Goal: Task Accomplishment & Management: Manage account settings

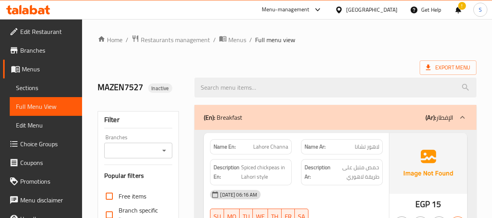
scroll to position [3697, 0]
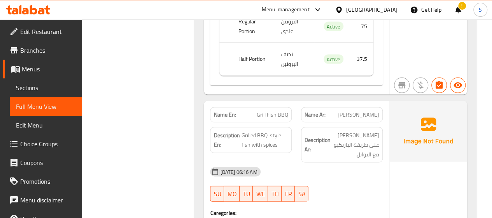
drag, startPoint x: 258, startPoint y: 55, endPoint x: 201, endPoint y: 54, distance: 57.2
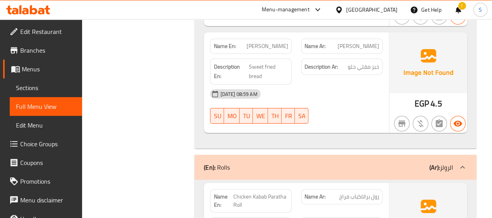
scroll to position [1323, 0]
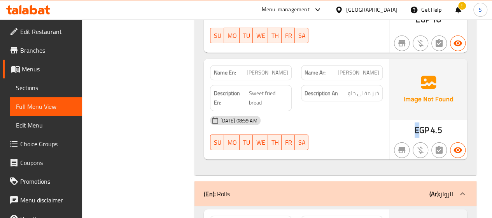
drag, startPoint x: 409, startPoint y: 110, endPoint x: 402, endPoint y: 106, distance: 8.0
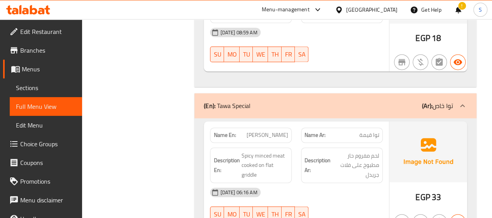
scroll to position [1985, 0]
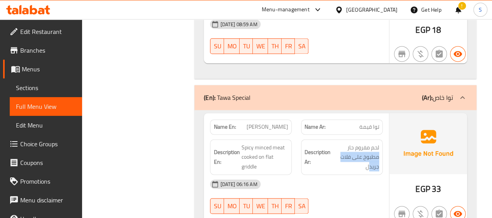
drag, startPoint x: 345, startPoint y: 124, endPoint x: 364, endPoint y: 140, distance: 25.2
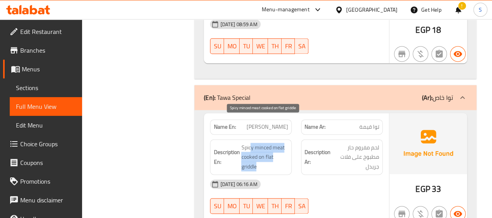
drag, startPoint x: 250, startPoint y: 130, endPoint x: 250, endPoint y: 122, distance: 8.2
click at [250, 142] on span "Spicy minced meat cooked on flat griddle" at bounding box center [264, 156] width 47 height 29
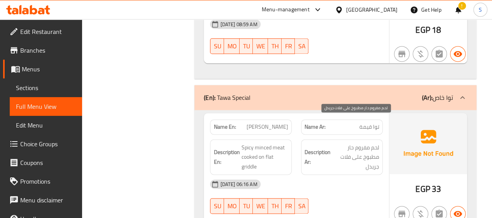
click at [358, 142] on span "لحم مفروم حار مطبوخ على فلات جريدل" at bounding box center [355, 156] width 47 height 29
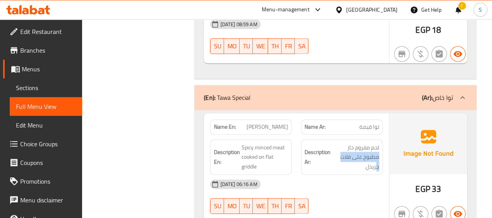
drag, startPoint x: 353, startPoint y: 116, endPoint x: 377, endPoint y: 148, distance: 40.0
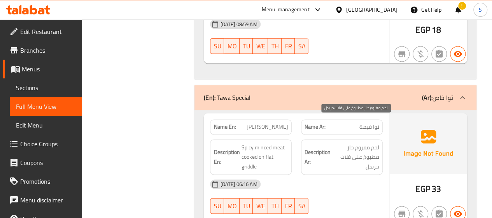
click at [353, 142] on span "لحم مفروم حار مطبوخ على فلات جريدل" at bounding box center [355, 156] width 47 height 29
click at [365, 142] on span "لحم مفروم حار مطبوخ على فلات جريدل" at bounding box center [355, 156] width 47 height 29
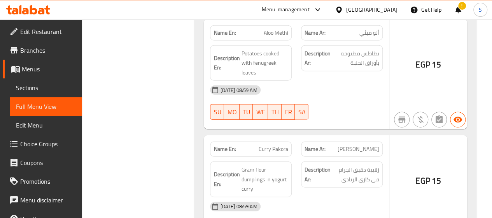
scroll to position [17181, 0]
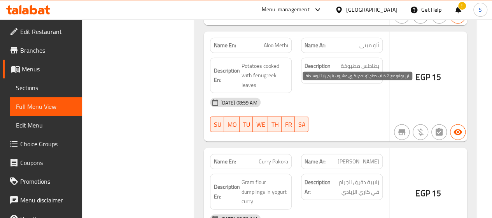
drag, startPoint x: 361, startPoint y: 106, endPoint x: 337, endPoint y: 107, distance: 24.1
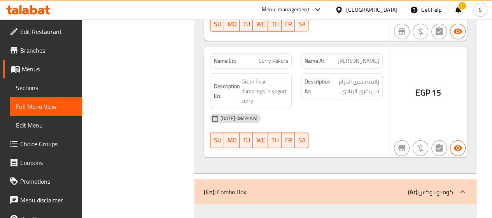
scroll to position [17298, 0]
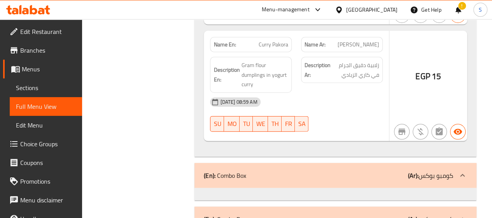
click at [37, 67] on span "Menus" at bounding box center [49, 68] width 54 height 9
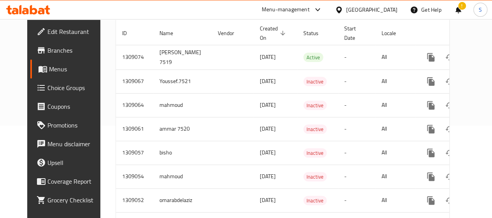
scroll to position [45, 0]
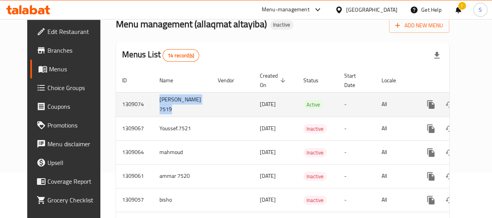
drag, startPoint x: 160, startPoint y: 109, endPoint x: 131, endPoint y: 98, distance: 31.8
click at [131, 98] on tr "1309074 youssef ayman 7519 01/09/2025 Active - All" at bounding box center [309, 104] width 387 height 25
click at [483, 104] on icon "enhanced table" at bounding box center [487, 104] width 9 height 9
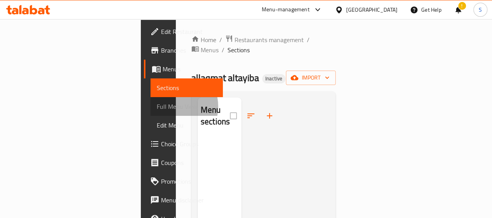
click at [157, 106] on span "Full Menu View" at bounding box center [187, 106] width 60 height 9
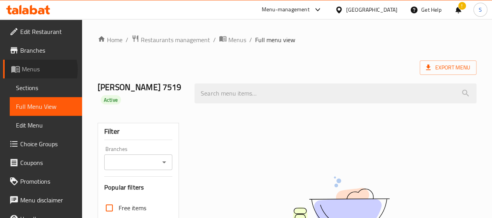
click at [36, 70] on span "Menus" at bounding box center [49, 68] width 54 height 9
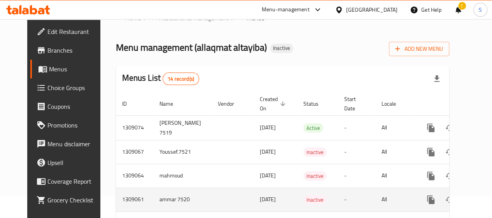
scroll to position [78, 0]
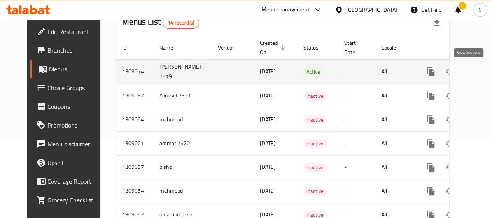
click at [478, 65] on link "enhanced table" at bounding box center [487, 71] width 19 height 19
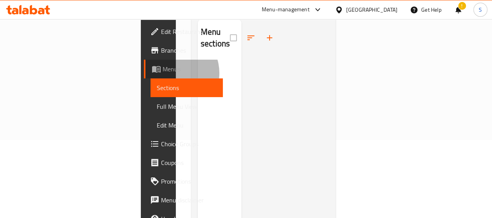
click at [163, 73] on span "Menus" at bounding box center [190, 68] width 54 height 9
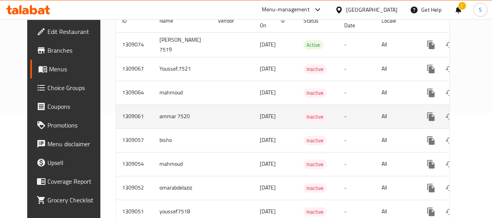
scroll to position [117, 0]
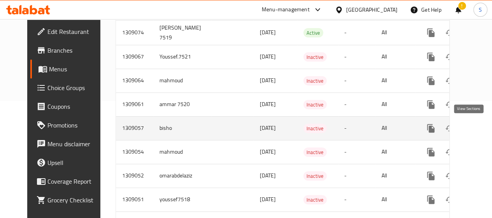
click at [483, 125] on icon "enhanced table" at bounding box center [487, 127] width 9 height 9
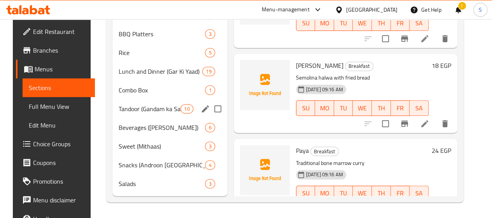
scroll to position [252, 0]
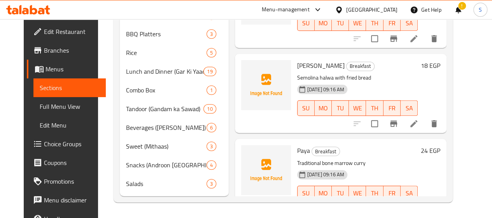
click at [40, 106] on span "Full Menu View" at bounding box center [70, 106] width 60 height 9
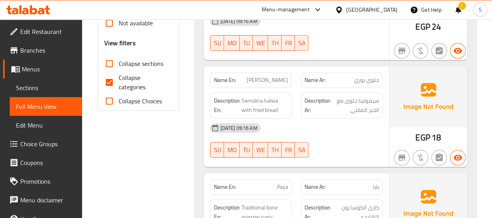
scroll to position [291, 0]
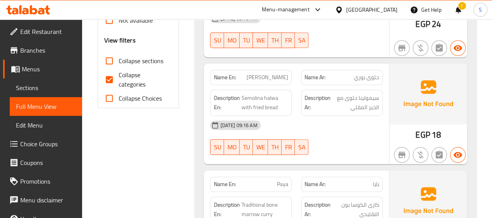
click at [109, 79] on input "Collapse categories" at bounding box center [109, 79] width 19 height 19
checkbox input "false"
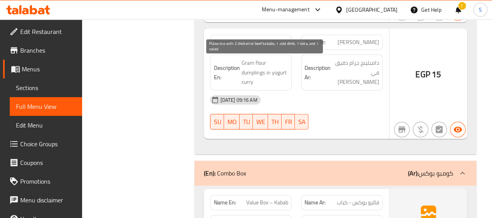
scroll to position [8970, 0]
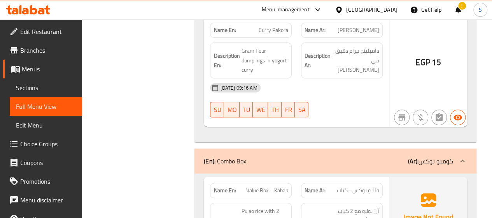
click at [47, 144] on span "Choice Groups" at bounding box center [48, 143] width 56 height 9
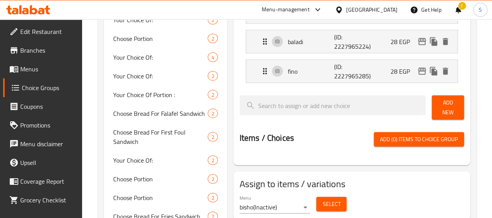
scroll to position [662, 0]
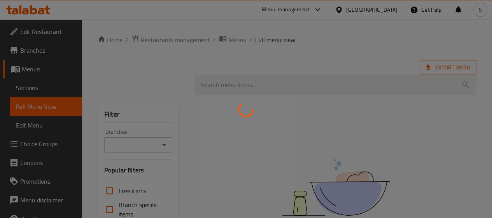
click at [28, 65] on div at bounding box center [246, 109] width 492 height 218
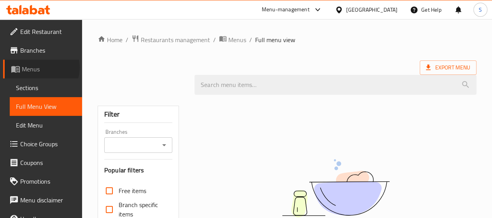
click at [41, 67] on span "Menus" at bounding box center [49, 68] width 54 height 9
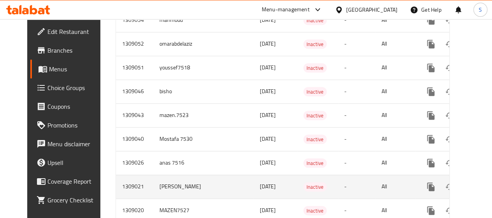
scroll to position [272, 0]
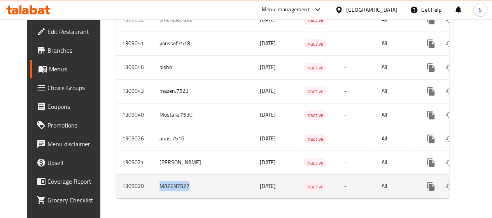
drag, startPoint x: 181, startPoint y: 183, endPoint x: 134, endPoint y: 179, distance: 47.6
click at [134, 179] on tr "1309020 MAZEN7527 01/09/2025 Inactive - All" at bounding box center [309, 186] width 387 height 24
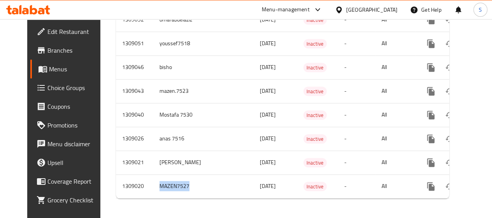
scroll to position [0, 8]
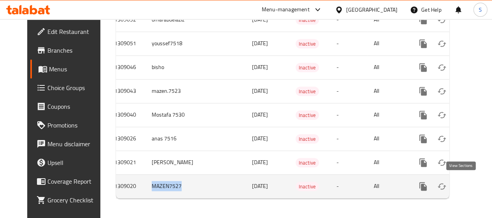
click at [475, 186] on icon "enhanced table" at bounding box center [479, 185] width 9 height 9
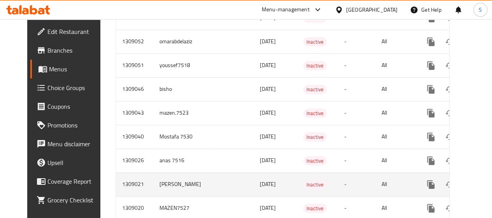
scroll to position [233, 0]
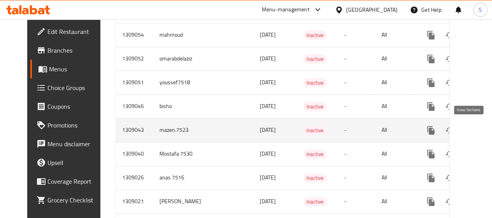
click at [483, 129] on icon "enhanced table" at bounding box center [487, 129] width 9 height 9
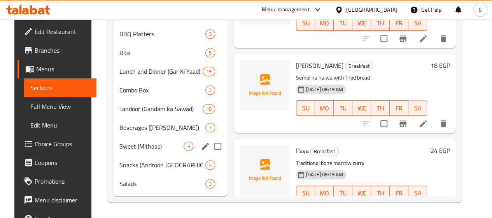
scroll to position [252, 0]
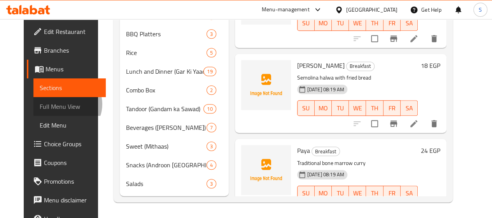
click at [42, 104] on span "Full Menu View" at bounding box center [70, 106] width 60 height 9
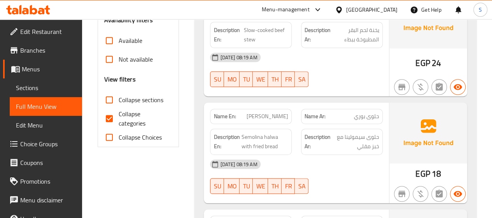
drag, startPoint x: 113, startPoint y: 117, endPoint x: 199, endPoint y: 121, distance: 86.1
click at [113, 117] on input "Collapse categories" at bounding box center [109, 118] width 19 height 19
checkbox input "false"
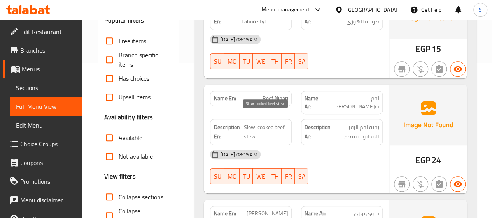
scroll to position [78, 0]
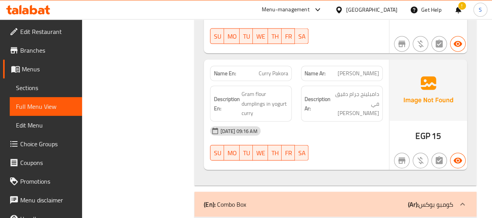
scroll to position [8276, 0]
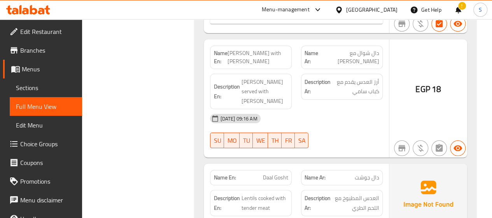
scroll to position [8237, 0]
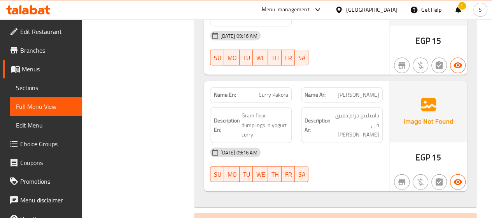
drag, startPoint x: 437, startPoint y: 179, endPoint x: 393, endPoint y: 179, distance: 43.6
click at [39, 90] on span "Sections" at bounding box center [46, 87] width 60 height 9
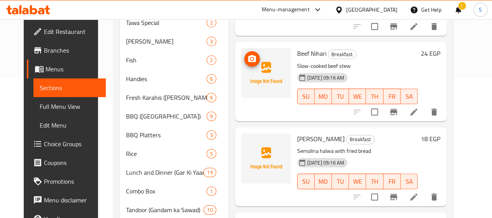
scroll to position [39, 0]
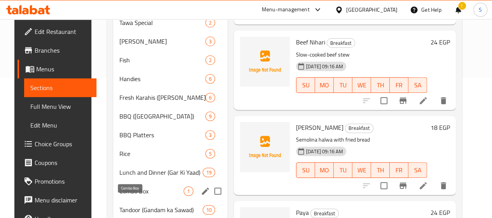
click at [130, 195] on span "Combo Box" at bounding box center [151, 190] width 64 height 9
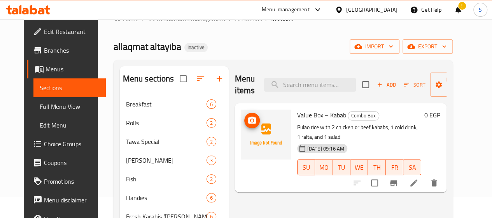
scroll to position [39, 0]
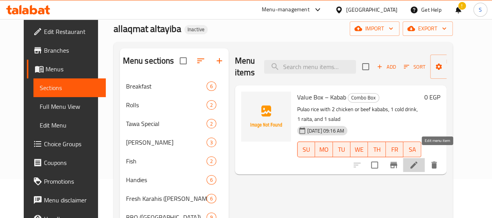
click at [418, 161] on icon at bounding box center [414, 164] width 7 height 7
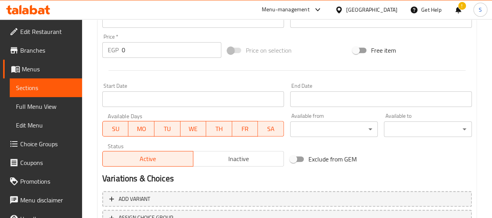
scroll to position [311, 0]
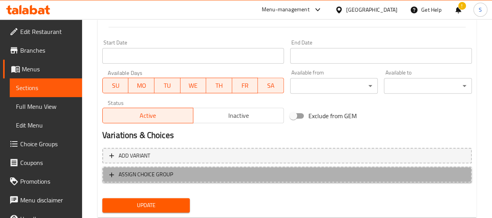
click at [119, 180] on button "ASSIGN CHOICE GROUP" at bounding box center [287, 174] width 370 height 16
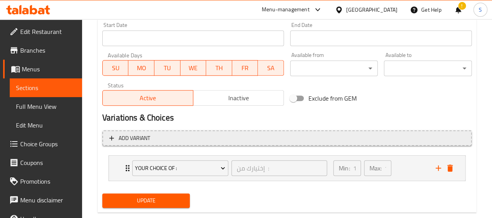
scroll to position [344, 0]
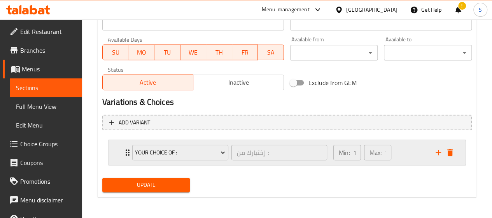
click at [172, 159] on div "Your Choice Of :" at bounding box center [180, 152] width 99 height 19
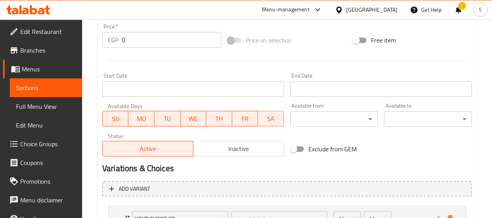
scroll to position [189, 0]
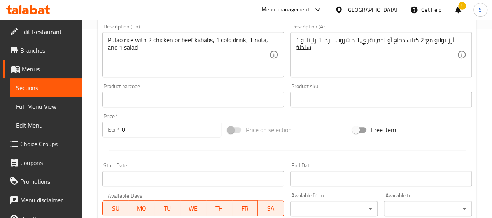
click at [32, 65] on span "Menus" at bounding box center [49, 68] width 54 height 9
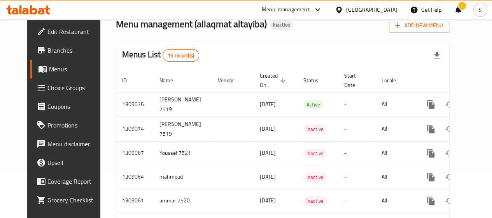
scroll to position [230, 0]
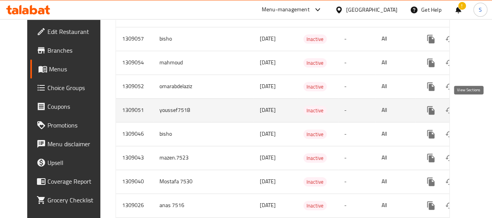
click at [483, 108] on icon "enhanced table" at bounding box center [487, 109] width 9 height 9
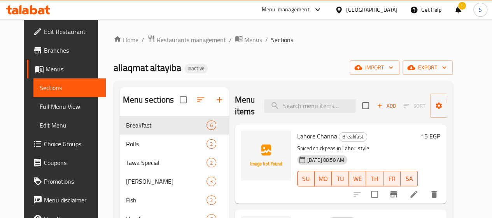
click at [40, 108] on span "Full Menu View" at bounding box center [70, 106] width 60 height 9
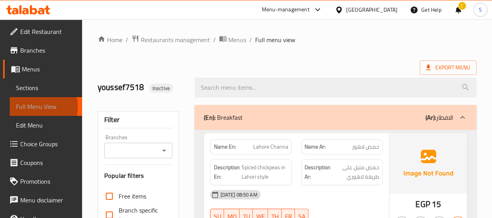
click at [38, 107] on span "Full Menu View" at bounding box center [46, 106] width 60 height 9
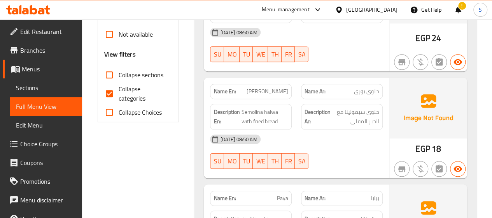
scroll to position [278, 0]
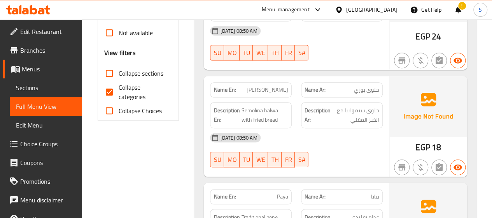
click at [113, 91] on input "Collapse categories" at bounding box center [109, 91] width 19 height 19
checkbox input "false"
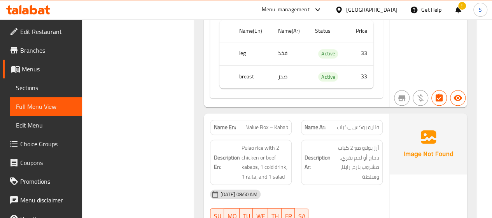
scroll to position [9309, 0]
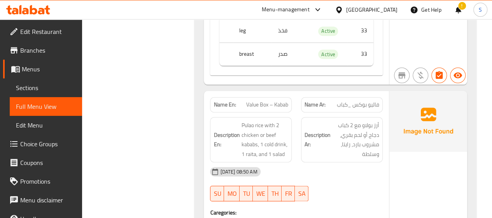
drag, startPoint x: 445, startPoint y: 94, endPoint x: 410, endPoint y: 95, distance: 35.0
drag, startPoint x: 252, startPoint y: 138, endPoint x: 255, endPoint y: 144, distance: 7.3
drag, startPoint x: 297, startPoint y: 173, endPoint x: 279, endPoint y: 173, distance: 17.1
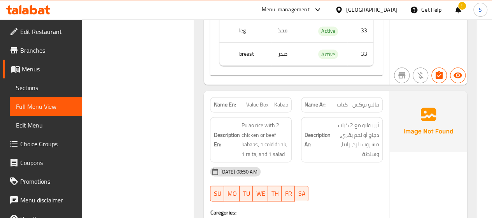
drag, startPoint x: 413, startPoint y: 96, endPoint x: 410, endPoint y: 88, distance: 8.9
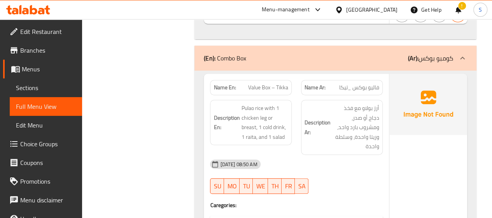
scroll to position [9017, 0]
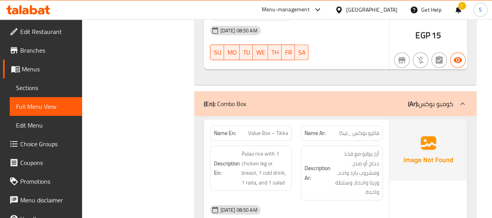
click at [35, 66] on span "Menus" at bounding box center [49, 68] width 54 height 9
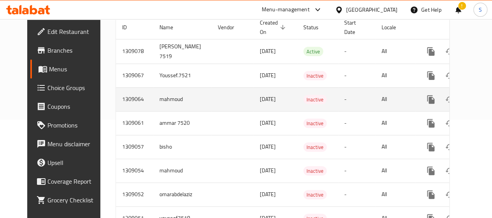
scroll to position [108, 0]
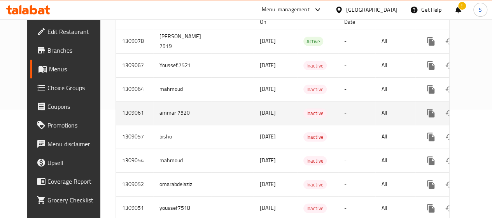
click at [153, 114] on td "ammar 7520" at bounding box center [182, 113] width 58 height 24
click at [483, 112] on icon "enhanced table" at bounding box center [487, 112] width 9 height 9
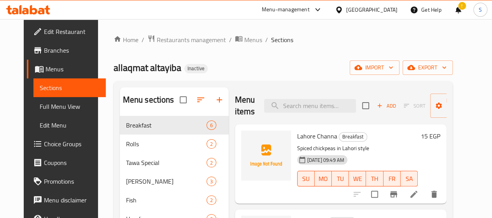
click at [40, 106] on span "Full Menu View" at bounding box center [70, 106] width 60 height 9
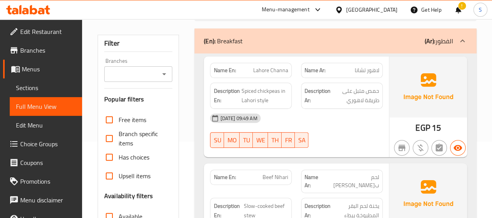
scroll to position [156, 0]
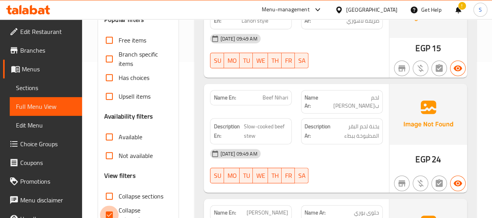
click at [110, 214] on input "Collapse categories" at bounding box center [109, 214] width 19 height 19
checkbox input "false"
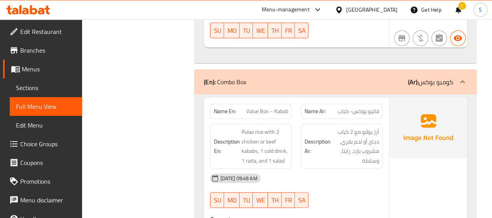
scroll to position [8841, 0]
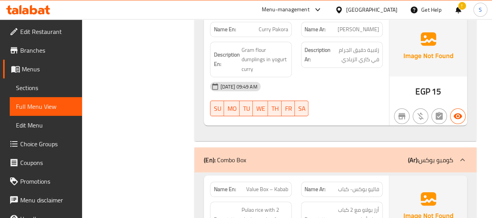
drag, startPoint x: 438, startPoint y: 168, endPoint x: 372, endPoint y: 145, distance: 69.7
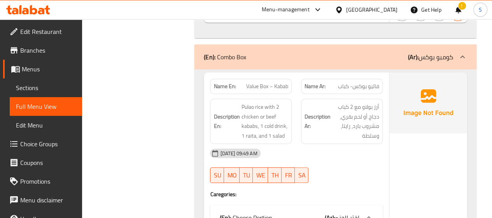
scroll to position [8958, 0]
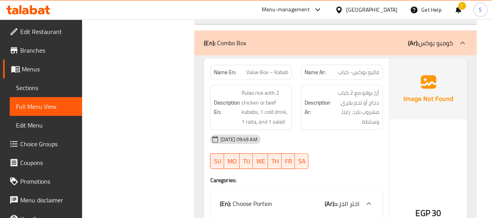
drag, startPoint x: 302, startPoint y: 103, endPoint x: 286, endPoint y: 105, distance: 15.6
drag, startPoint x: 304, startPoint y: 123, endPoint x: 295, endPoint y: 130, distance: 10.6
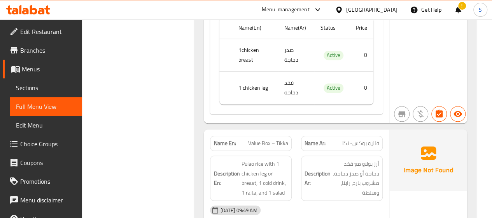
scroll to position [9152, 0]
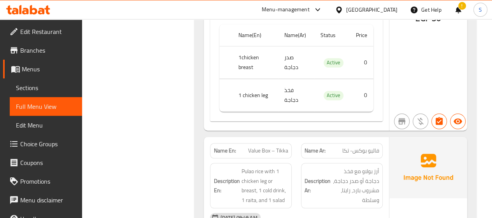
click at [24, 68] on span "Menus" at bounding box center [49, 68] width 54 height 9
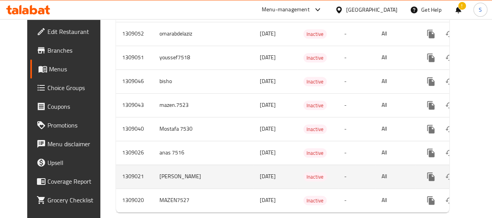
scroll to position [279, 0]
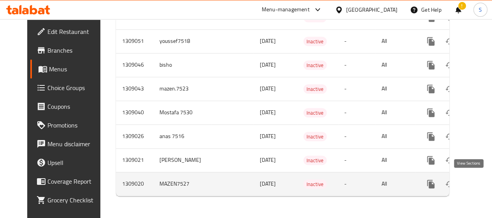
click at [483, 179] on icon "enhanced table" at bounding box center [487, 183] width 9 height 9
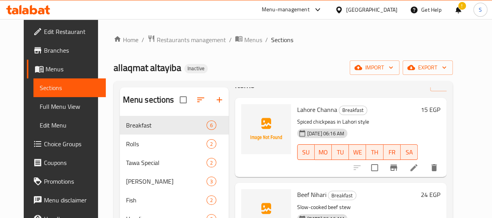
scroll to position [39, 0]
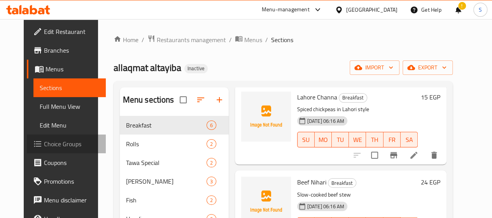
click at [46, 143] on span "Choice Groups" at bounding box center [72, 143] width 56 height 9
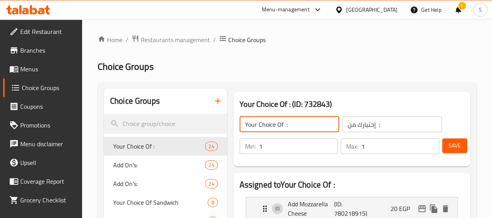
click at [263, 129] on input "Your Choice Of :" at bounding box center [290, 124] width 100 height 16
drag, startPoint x: 265, startPoint y: 124, endPoint x: 199, endPoint y: 119, distance: 66.3
click at [230, 119] on div "Your Choice Of : (ID: 732843) Your Choice Of : ​ إختيارك من : ​ Min: 1 ​ Max: 1…" at bounding box center [351, 128] width 243 height 81
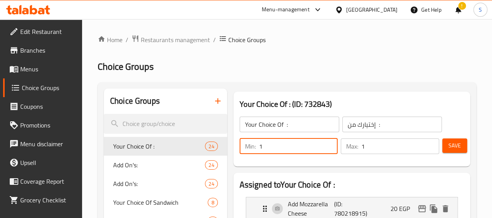
click at [259, 145] on input "1" at bounding box center [298, 146] width 79 height 16
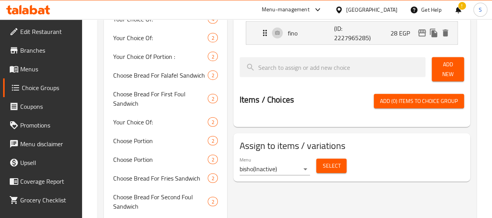
scroll to position [817, 0]
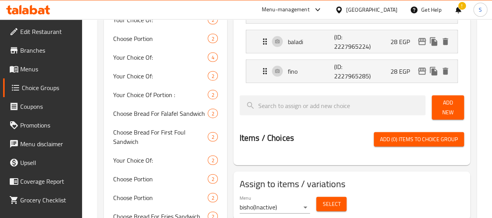
click at [449, 100] on span "Add New" at bounding box center [448, 107] width 20 height 19
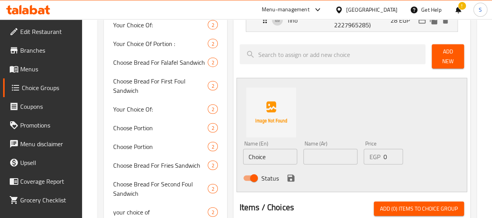
scroll to position [895, 0]
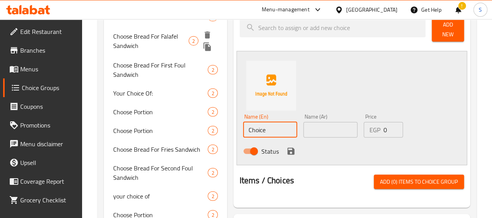
drag, startPoint x: 248, startPoint y: 119, endPoint x: 195, endPoint y: 118, distance: 53.3
click at [195, 118] on div "Choice Groups Your Choice Of : 24 Add On's: 24 Add On's: 24 Your Choice Of Sand…" at bounding box center [289, 148] width 370 height 1911
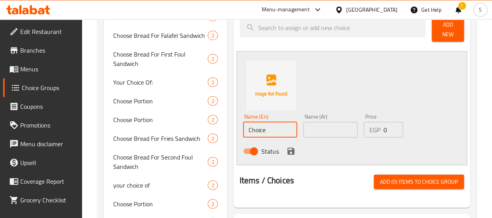
paste input "leg"
type input "leg"
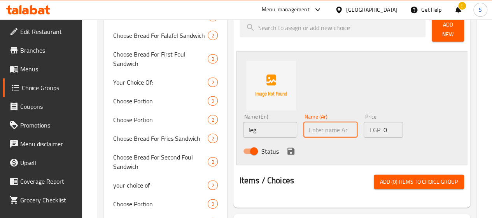
click at [307, 122] on input "text" at bounding box center [331, 130] width 54 height 16
type input "ورك"
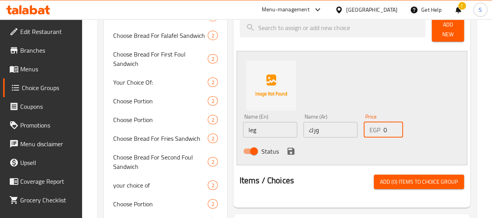
drag, startPoint x: 378, startPoint y: 119, endPoint x: 371, endPoint y: 119, distance: 6.6
click at [383, 122] on input "0" at bounding box center [393, 130] width 20 height 16
type input "33"
click at [390, 177] on span "Add (0) items to choice group" at bounding box center [419, 182] width 78 height 10
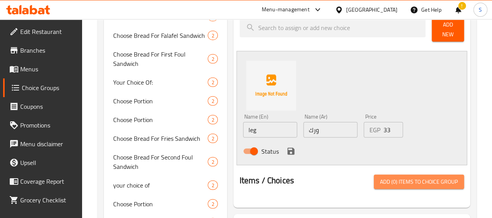
click at [401, 177] on span "Add (0) items to choice group" at bounding box center [419, 182] width 78 height 10
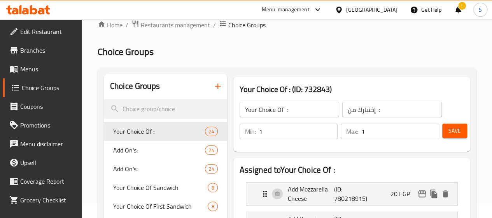
scroll to position [0, 0]
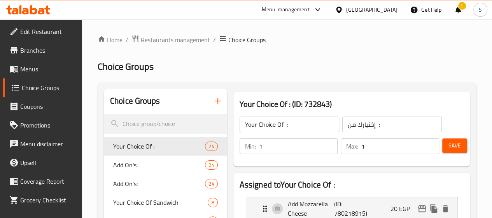
click at [27, 68] on span "Menus" at bounding box center [48, 68] width 56 height 9
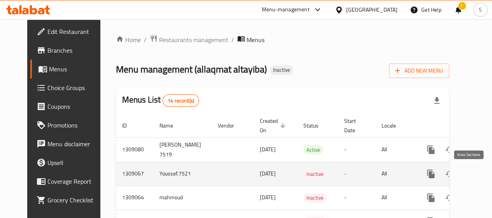
click at [484, 172] on icon "enhanced table" at bounding box center [487, 173] width 7 height 7
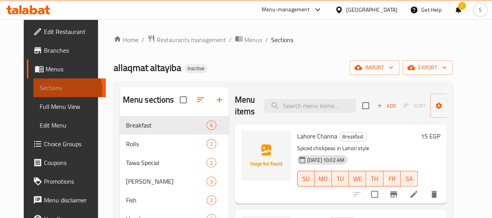
click at [40, 90] on span "Sections" at bounding box center [70, 87] width 60 height 9
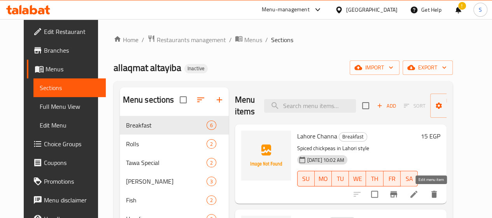
click at [418, 196] on icon at bounding box center [414, 193] width 7 height 7
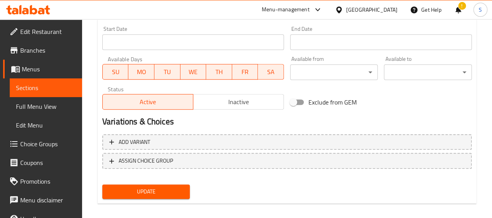
scroll to position [332, 0]
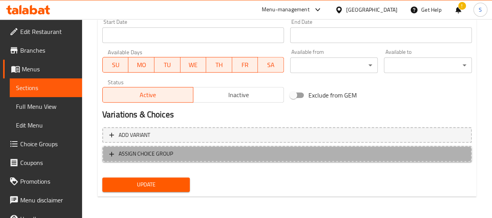
click at [147, 155] on span "ASSIGN CHOICE GROUP" at bounding box center [146, 154] width 54 height 10
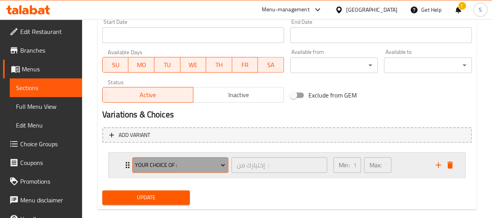
click at [183, 163] on span "Your Choice Of :" at bounding box center [180, 165] width 90 height 10
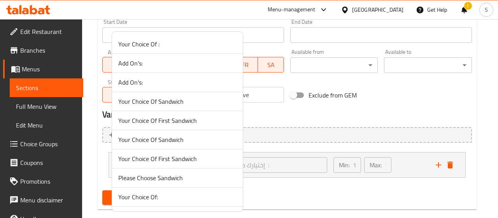
click at [140, 42] on span "Your Choice Of :" at bounding box center [177, 43] width 118 height 9
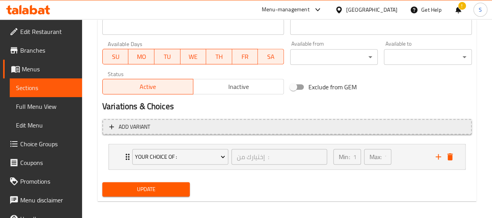
scroll to position [344, 0]
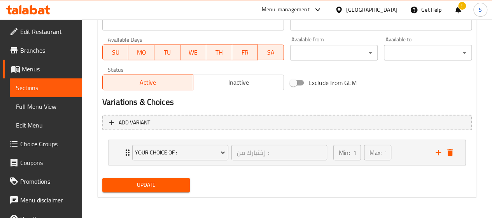
click at [26, 141] on span "Choice Groups" at bounding box center [48, 143] width 56 height 9
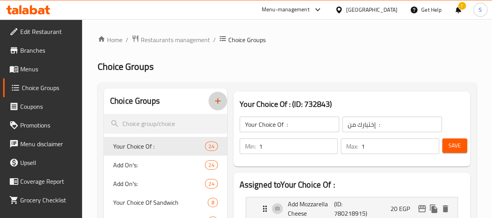
click at [213, 100] on icon "button" at bounding box center [217, 100] width 9 height 9
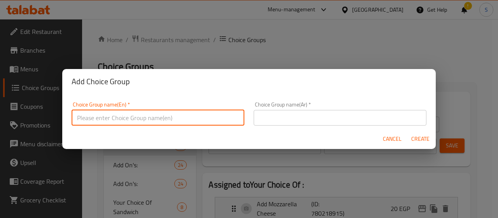
click at [162, 120] on input "text" at bounding box center [158, 118] width 173 height 16
type input "اختيارك من"
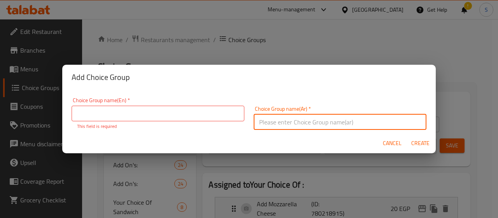
click at [271, 115] on input "text" at bounding box center [340, 122] width 173 height 16
paste input "اختيارك من"
type input "اختيارك من"
click at [143, 116] on input "text" at bounding box center [158, 113] width 173 height 16
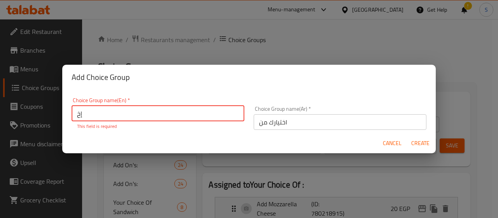
type input "إ"
type input "Your Choice Of :"
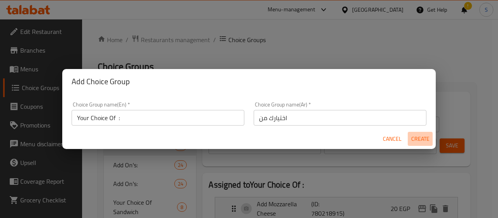
click at [417, 141] on span "Create" at bounding box center [420, 139] width 19 height 10
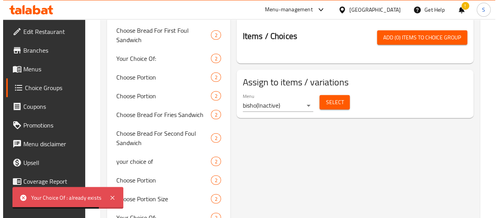
scroll to position [895, 0]
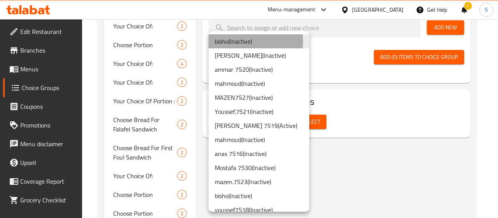
click at [250, 40] on li "bisho ( Inactive )" at bounding box center [259, 41] width 101 height 14
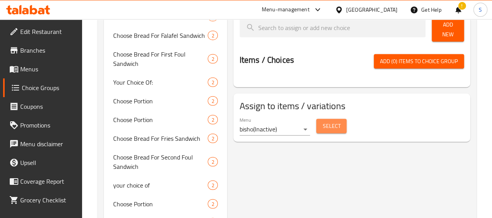
click at [323, 121] on span "Select" at bounding box center [332, 126] width 18 height 10
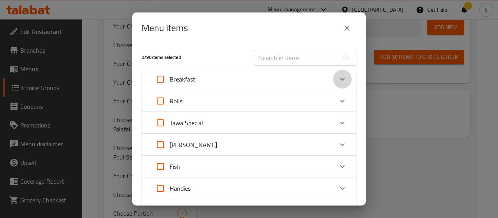
click at [338, 78] on icon "Expand" at bounding box center [342, 78] width 9 height 9
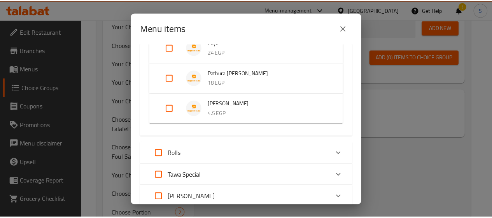
scroll to position [117, 0]
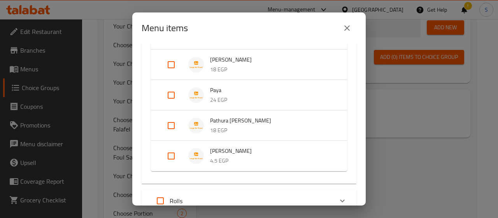
click at [172, 97] on input "Expand" at bounding box center [171, 95] width 19 height 19
checkbox input "true"
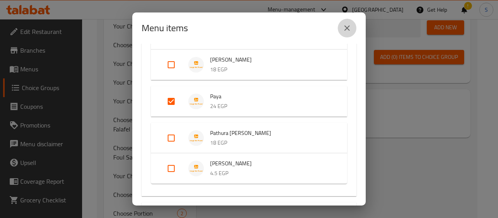
click at [346, 28] on icon "close" at bounding box center [346, 27] width 5 height 5
